Goal: Find specific page/section: Find specific page/section

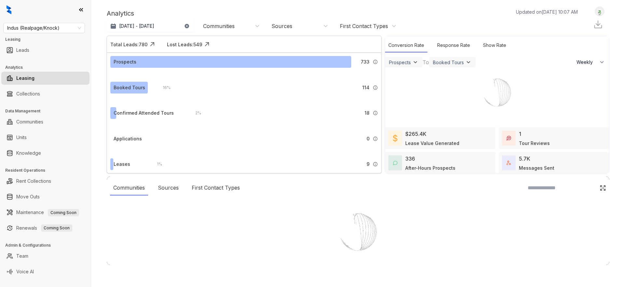
select select "******"
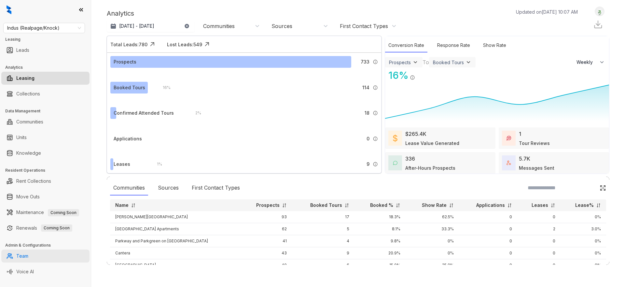
click at [26, 254] on link "Team" at bounding box center [22, 255] width 12 height 13
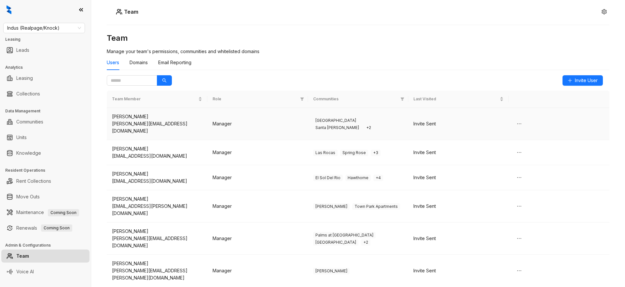
click at [224, 121] on td "Manager" at bounding box center [257, 124] width 101 height 32
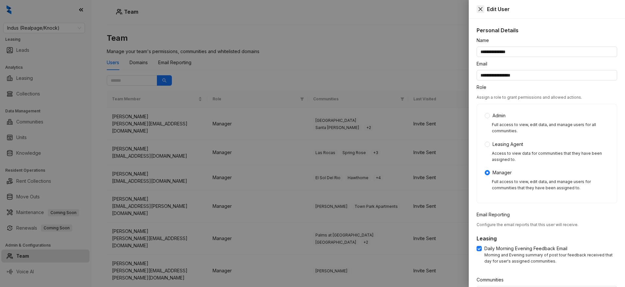
click at [479, 9] on icon "close" at bounding box center [480, 9] width 5 height 5
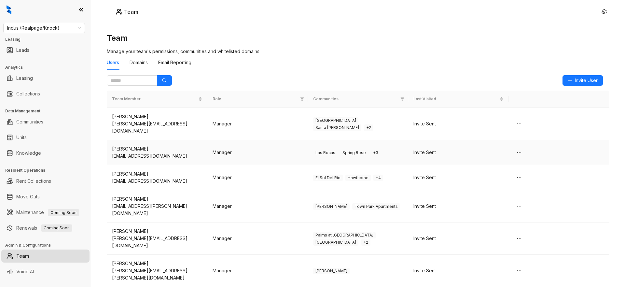
click at [239, 141] on td "Manager" at bounding box center [257, 152] width 101 height 25
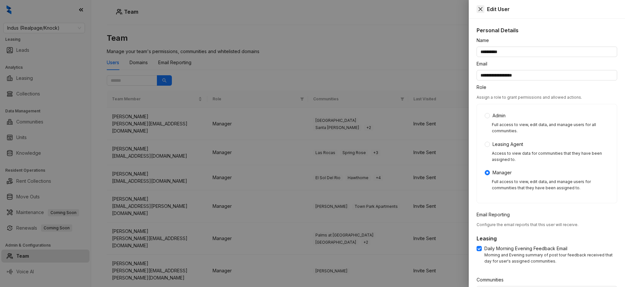
click at [480, 8] on icon "close" at bounding box center [480, 9] width 4 height 4
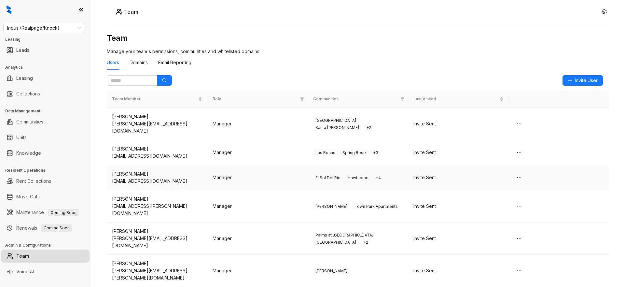
click at [153, 177] on div "karina@indusmgmt.com" at bounding box center [157, 180] width 90 height 7
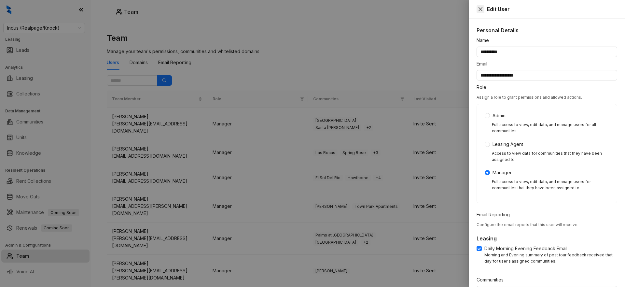
click at [481, 9] on icon "close" at bounding box center [480, 9] width 5 height 5
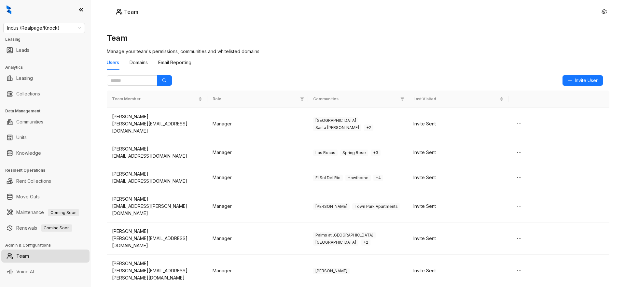
scroll to position [31, 0]
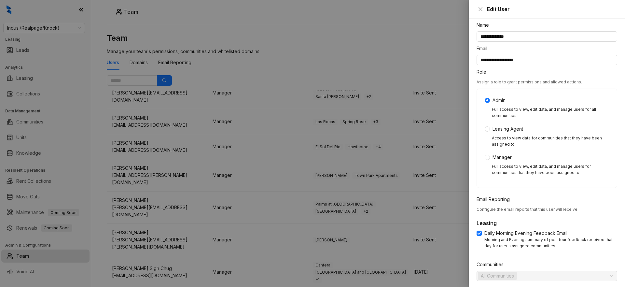
scroll to position [0, 0]
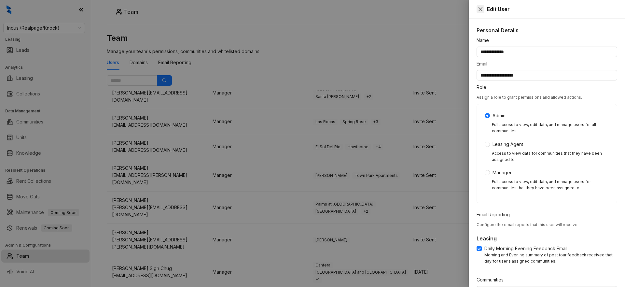
click at [480, 9] on icon "close" at bounding box center [480, 9] width 4 height 4
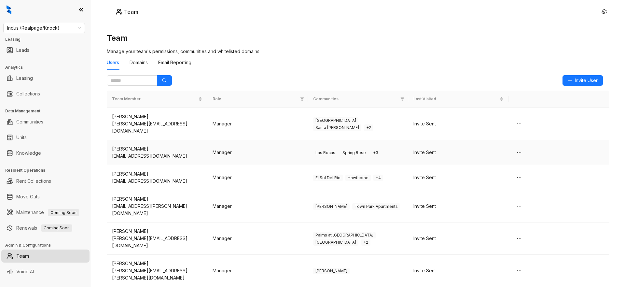
scroll to position [31, 0]
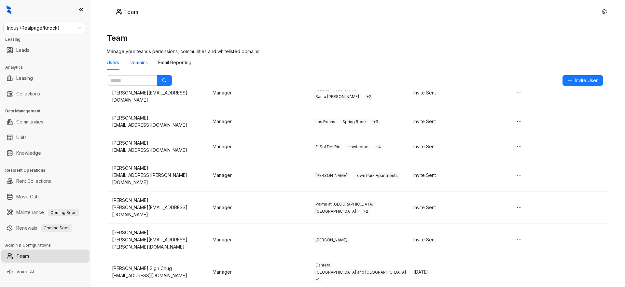
click at [142, 66] on div "Domains" at bounding box center [139, 62] width 18 height 7
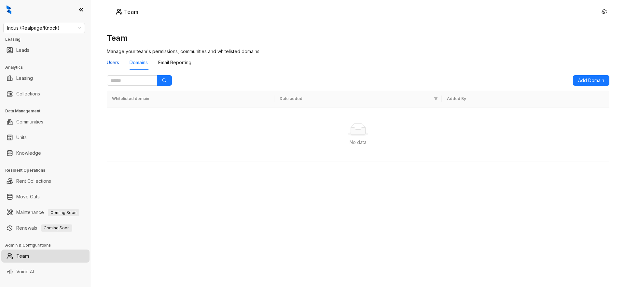
click at [115, 62] on div "Users" at bounding box center [113, 62] width 12 height 7
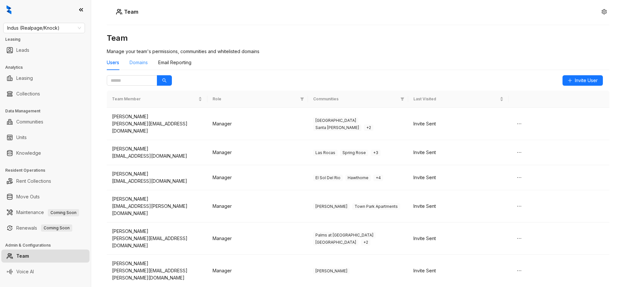
click at [142, 67] on div "Domains" at bounding box center [139, 62] width 18 height 15
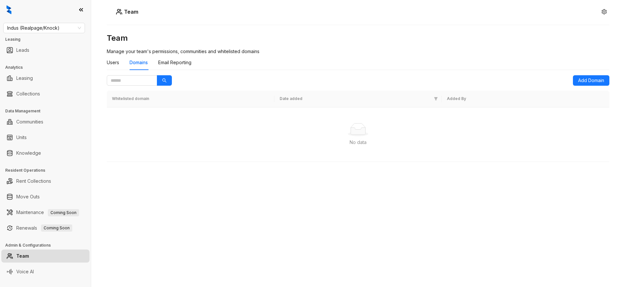
click at [121, 64] on div "Users Domains Email Reporting" at bounding box center [149, 62] width 85 height 15
click at [116, 63] on div "Users" at bounding box center [113, 62] width 12 height 7
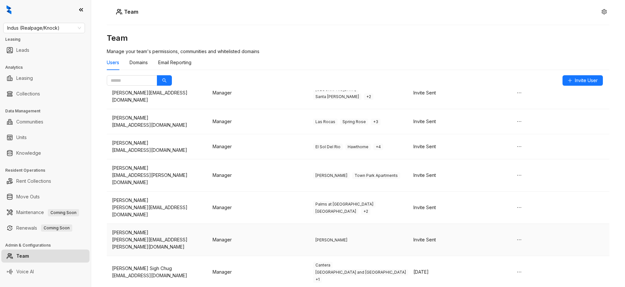
scroll to position [0, 0]
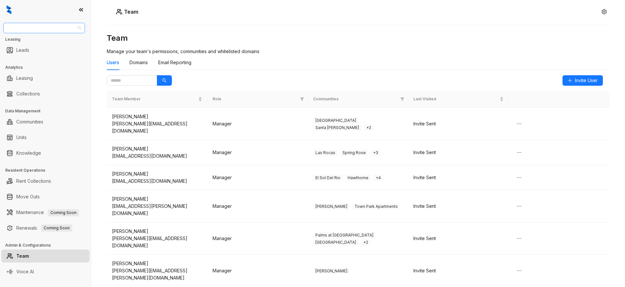
click at [37, 30] on span "Indus (Realpage/Knock)" at bounding box center [44, 28] width 74 height 10
click at [49, 81] on div "Case and Associates" at bounding box center [43, 82] width 71 height 7
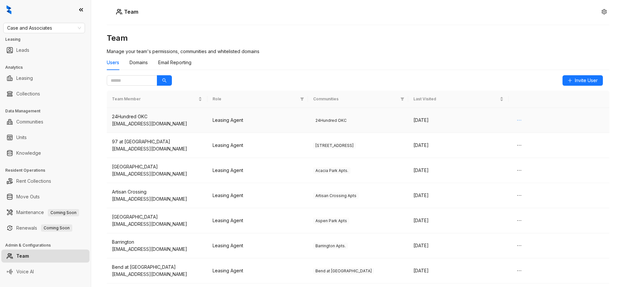
click at [518, 119] on icon "ellipsis" at bounding box center [519, 120] width 5 height 5
click at [484, 123] on div "Aug 04 2025" at bounding box center [458, 120] width 90 height 7
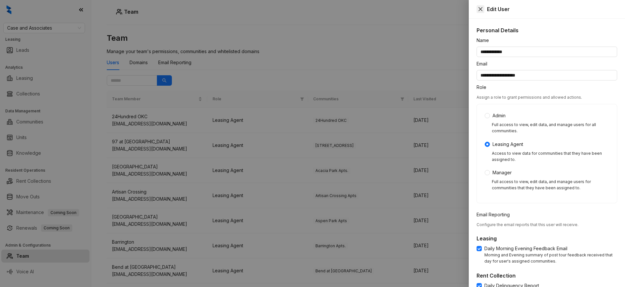
click at [481, 7] on icon "close" at bounding box center [480, 9] width 4 height 4
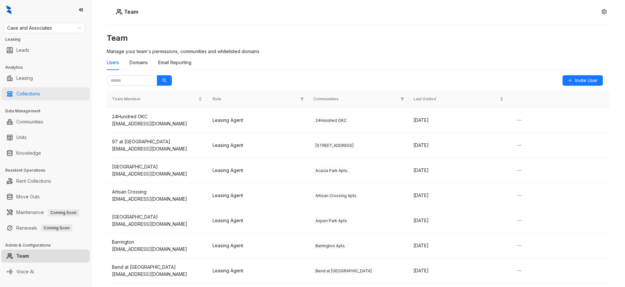
click at [25, 96] on link "Collections" at bounding box center [28, 93] width 24 height 13
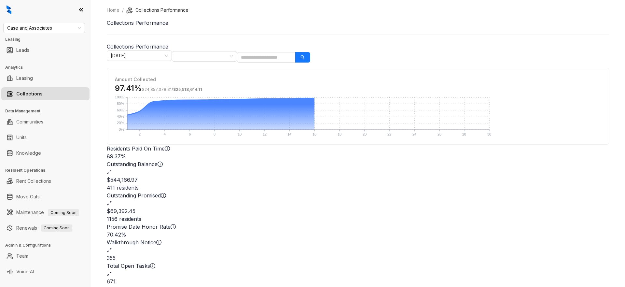
click at [112, 271] on icon "expand-alt" at bounding box center [109, 273] width 5 height 5
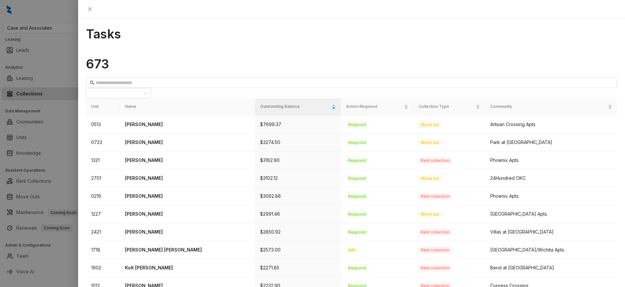
click at [54, 155] on div at bounding box center [312, 143] width 625 height 287
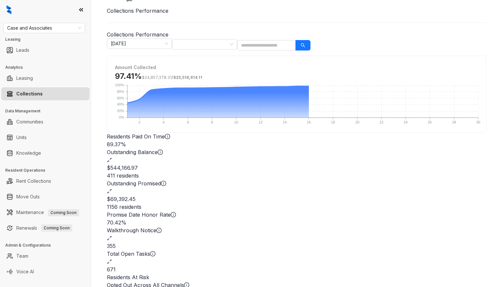
scroll to position [17, 0]
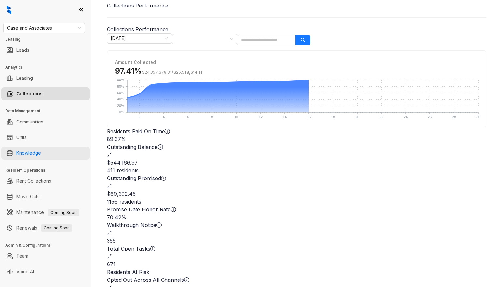
click at [34, 151] on link "Knowledge" at bounding box center [28, 152] width 25 height 13
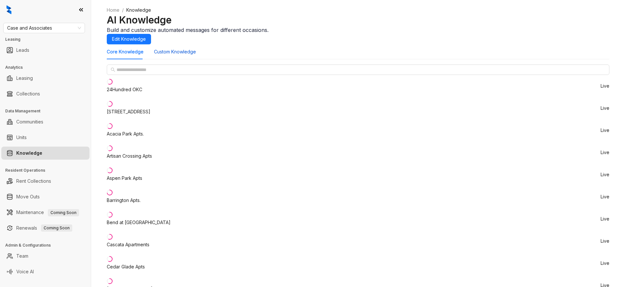
click at [167, 55] on Knowledge "Custom Knowledge" at bounding box center [175, 51] width 42 height 7
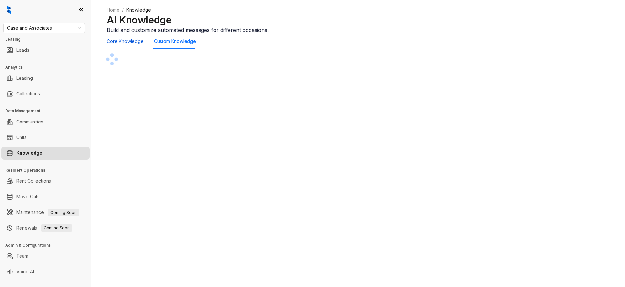
click at [133, 45] on Knowledge "Core Knowledge" at bounding box center [125, 41] width 37 height 7
click at [182, 55] on Knowledge "Custom Knowledge" at bounding box center [175, 51] width 42 height 7
click at [130, 45] on Knowledge "Core Knowledge" at bounding box center [125, 41] width 37 height 7
click at [177, 55] on Knowledge "Custom Knowledge" at bounding box center [175, 51] width 42 height 7
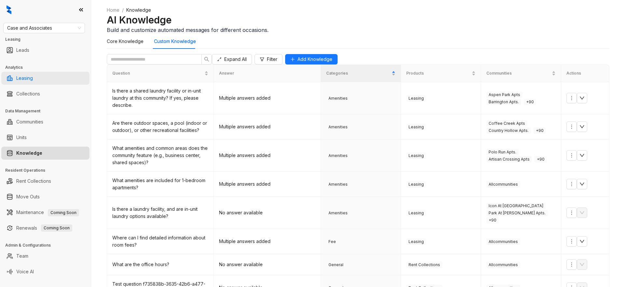
click at [33, 84] on link "Leasing" at bounding box center [24, 78] width 17 height 13
click at [33, 82] on link "Leasing" at bounding box center [24, 78] width 17 height 13
select select "******"
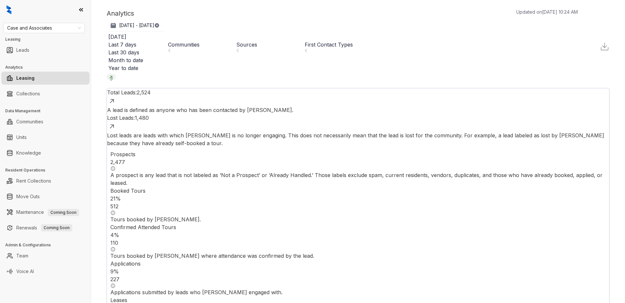
click at [35, 82] on link "Leasing" at bounding box center [25, 78] width 18 height 13
click at [37, 27] on span "Case and Associates" at bounding box center [44, 28] width 74 height 10
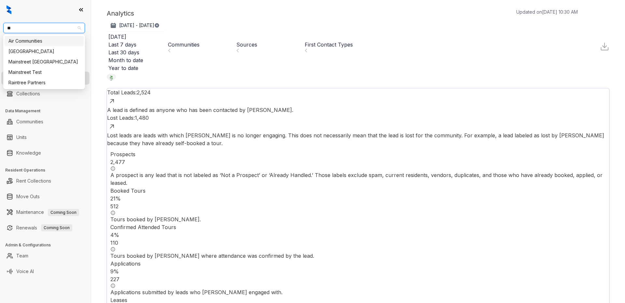
type input "***"
click at [35, 36] on div "Air Communities" at bounding box center [44, 41] width 79 height 10
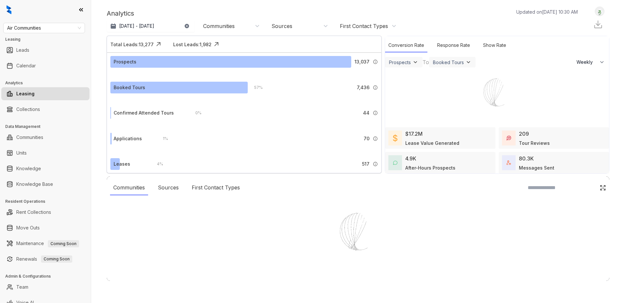
select select "******"
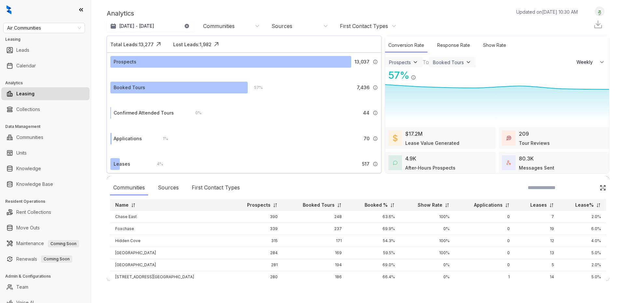
click at [35, 97] on link "Leasing" at bounding box center [25, 93] width 18 height 13
